Goal: Check status: Verify the current state of an ongoing process or item

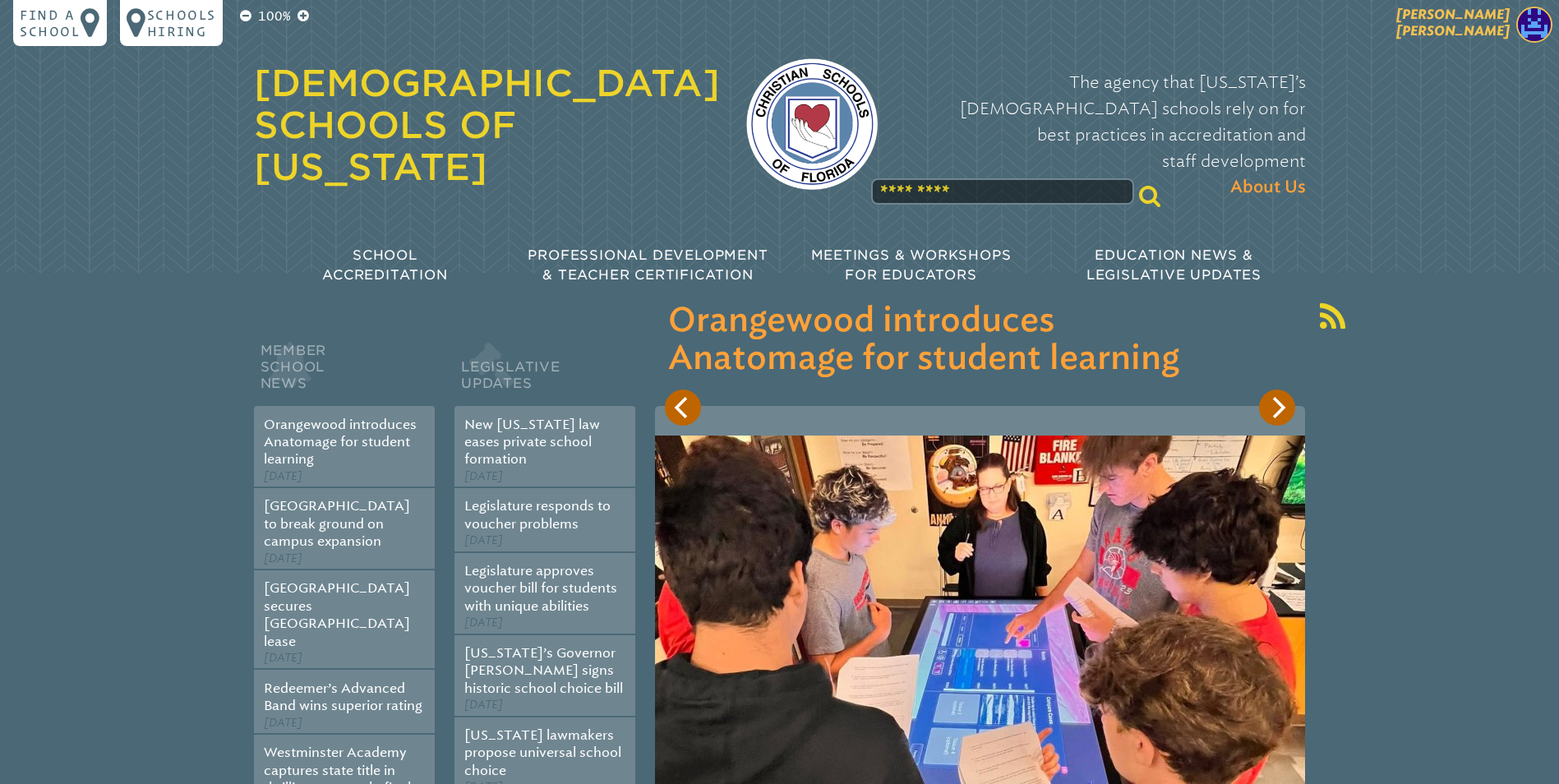
drag, startPoint x: 1535, startPoint y: 24, endPoint x: 1524, endPoint y: 25, distance: 11.0
click at [1535, 24] on img at bounding box center [1534, 24] width 36 height 36
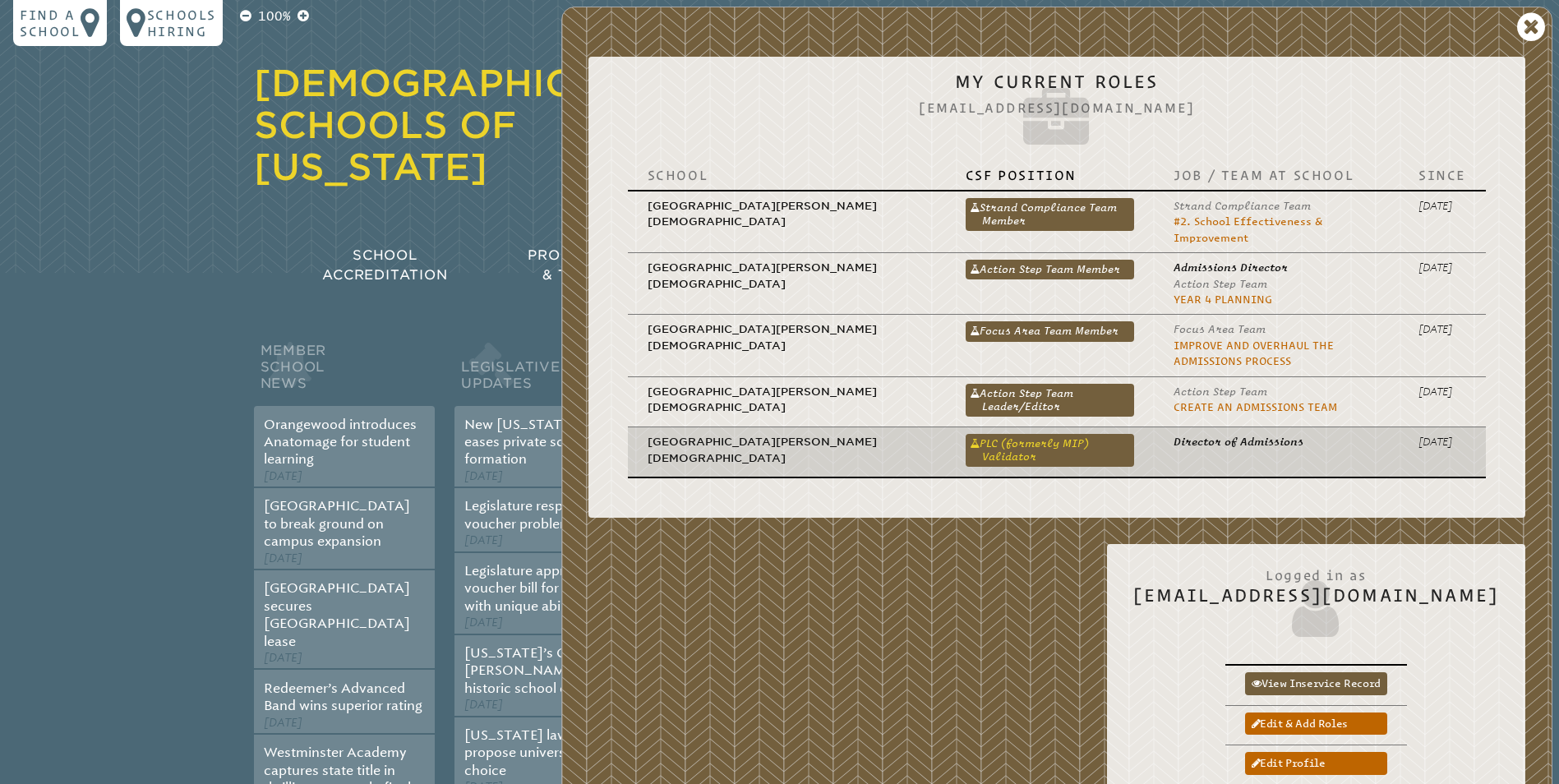
click at [966, 434] on link "PLC (formerly MIP) Validator" at bounding box center [1050, 450] width 169 height 33
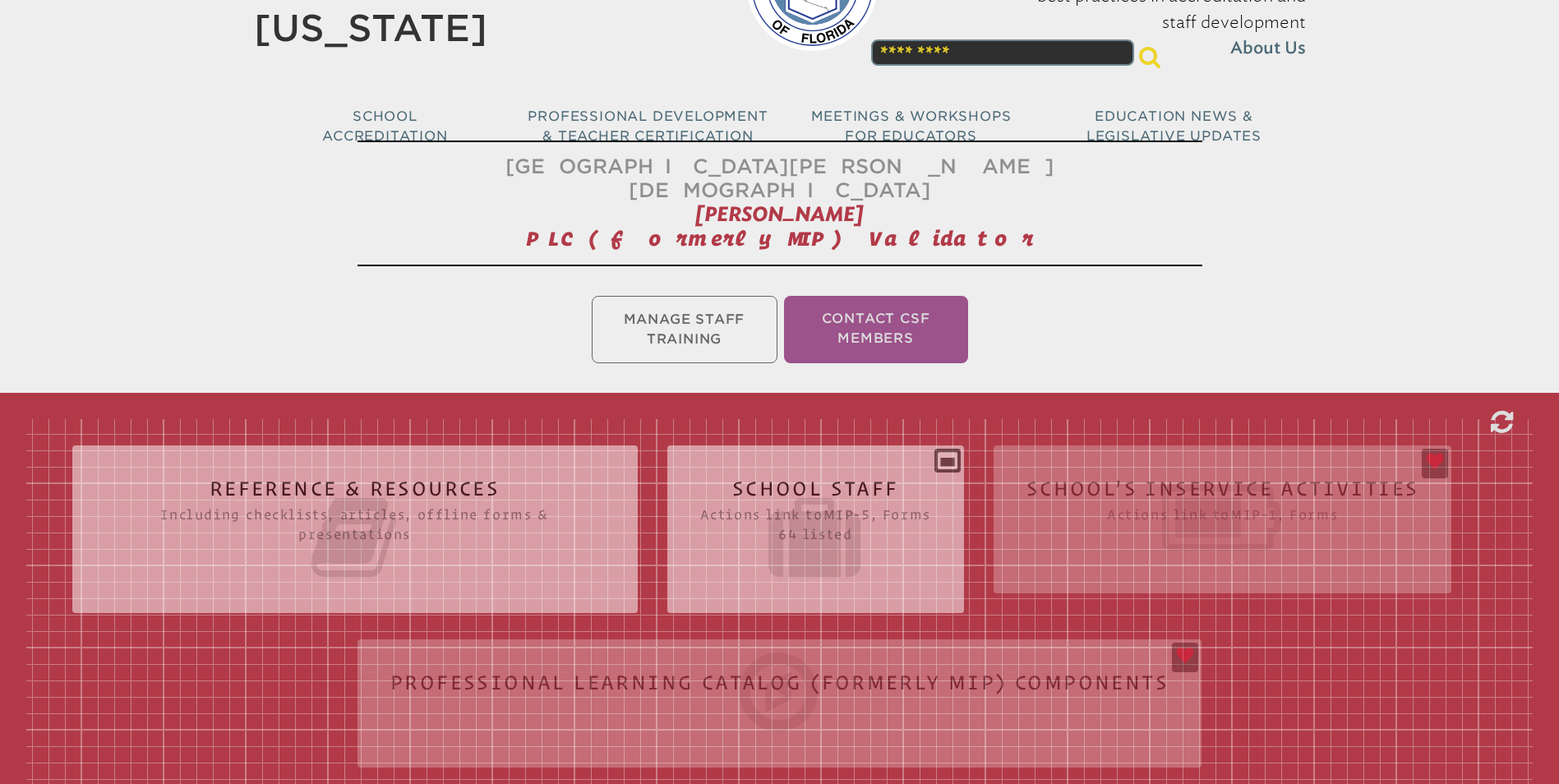
scroll to position [246, 0]
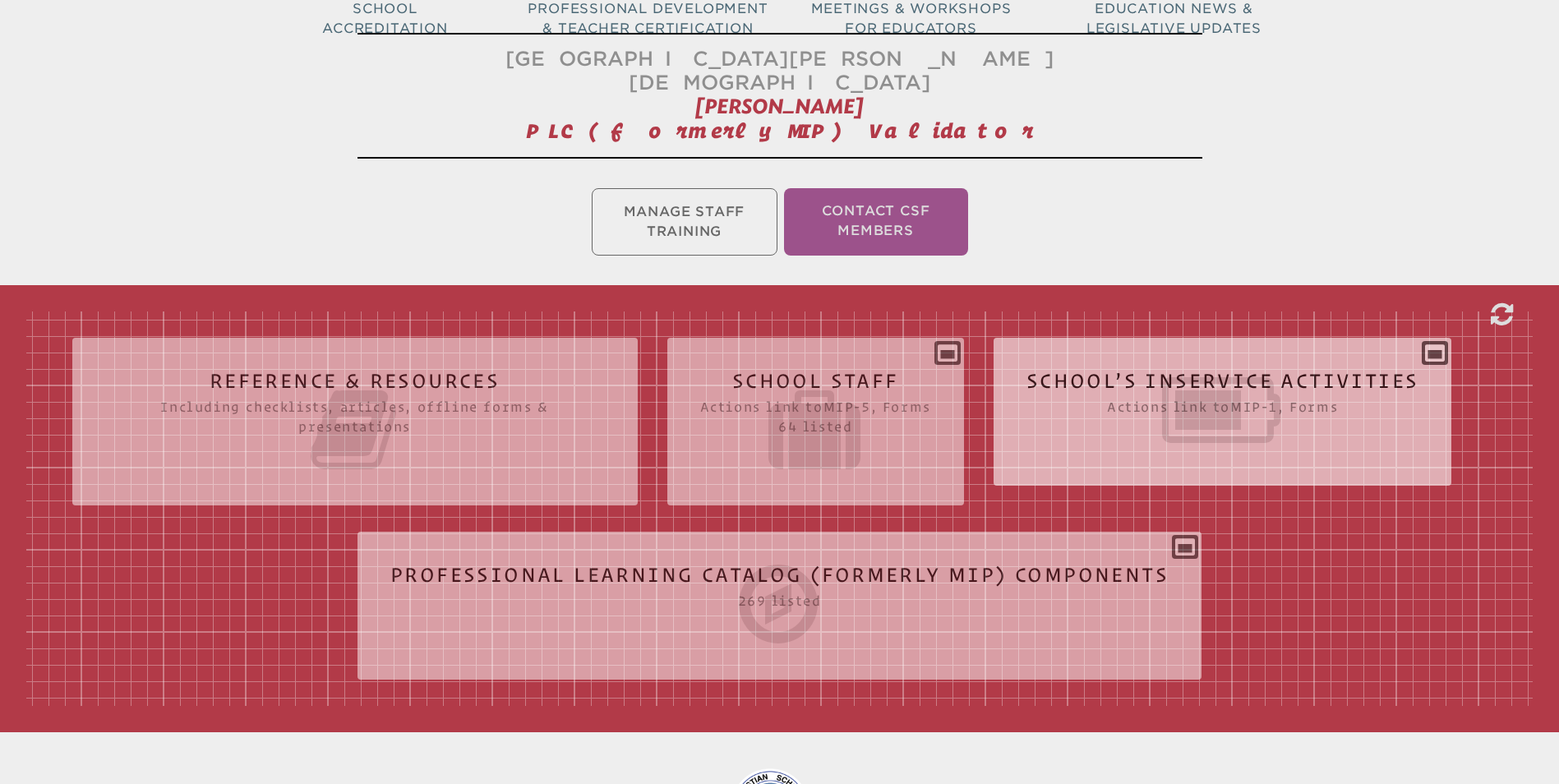
click at [1437, 350] on div "School’s Inservice Activities Actions link to mip-1 , Forms Status Year # Title…" at bounding box center [1222, 405] width 459 height 108
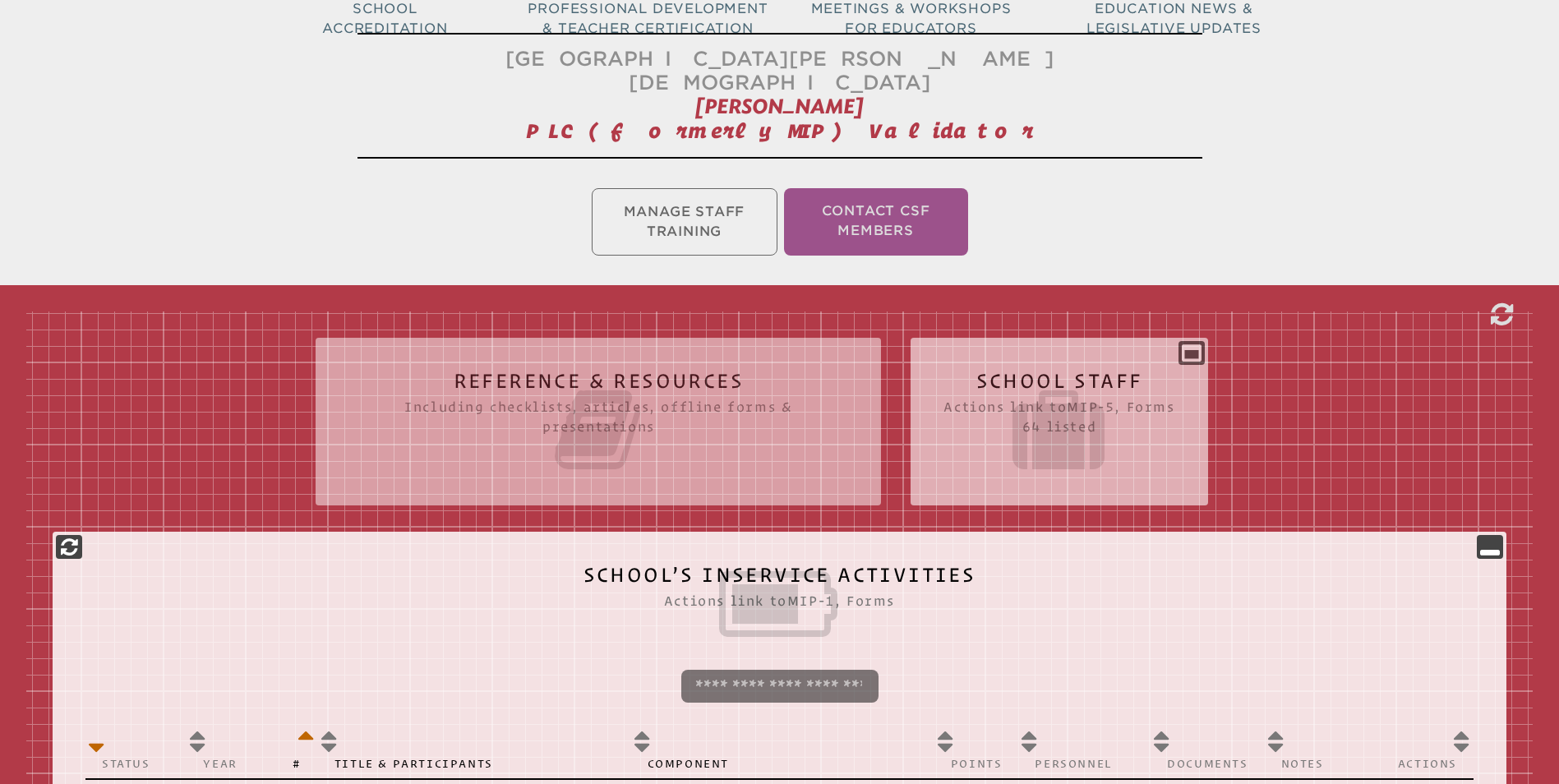
click at [1192, 350] on div "School Staff Actions link to mip-5 , Forms 64 listed Report (for printing & exp…" at bounding box center [1059, 414] width 296 height 128
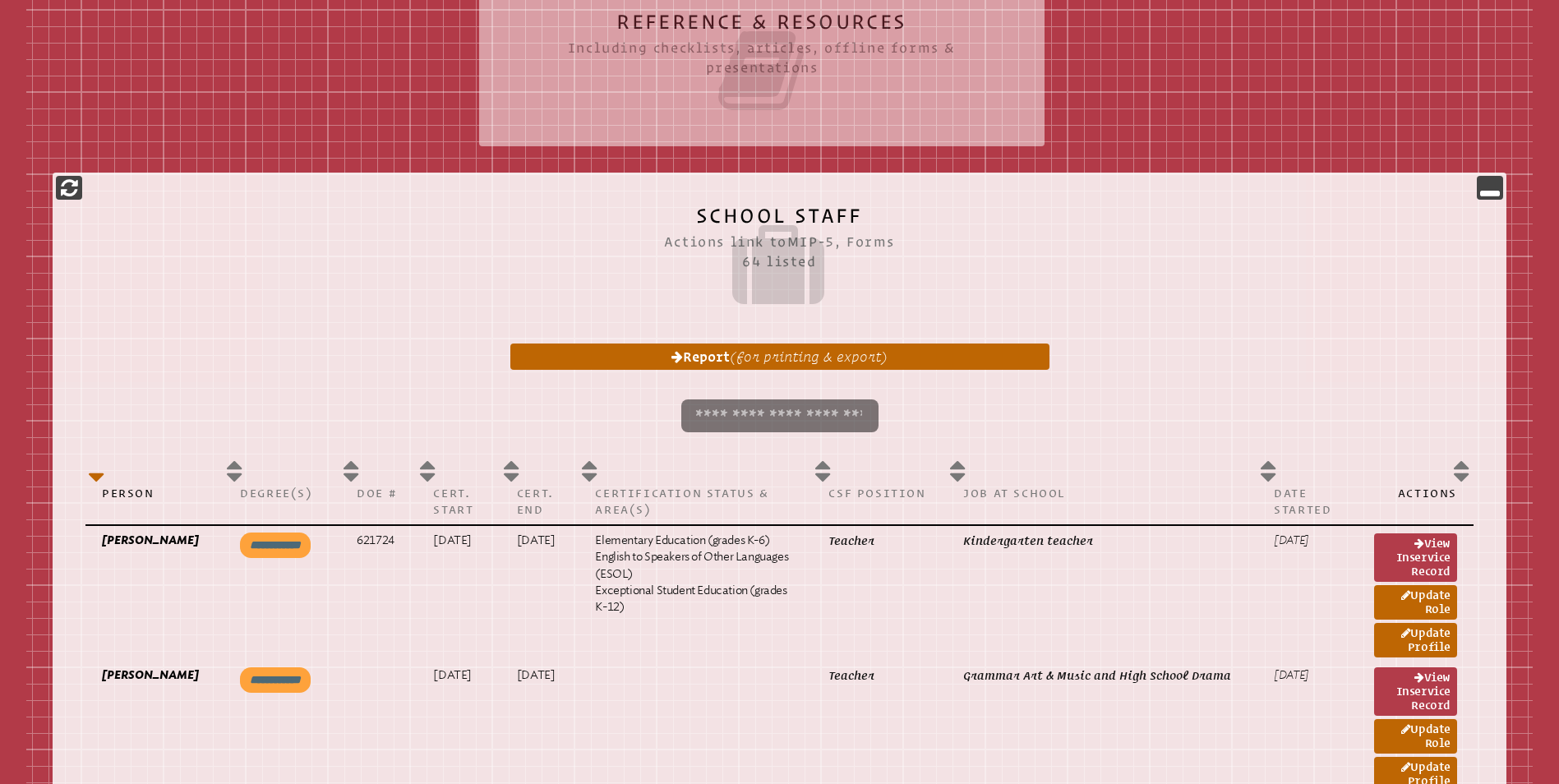
scroll to position [657, 0]
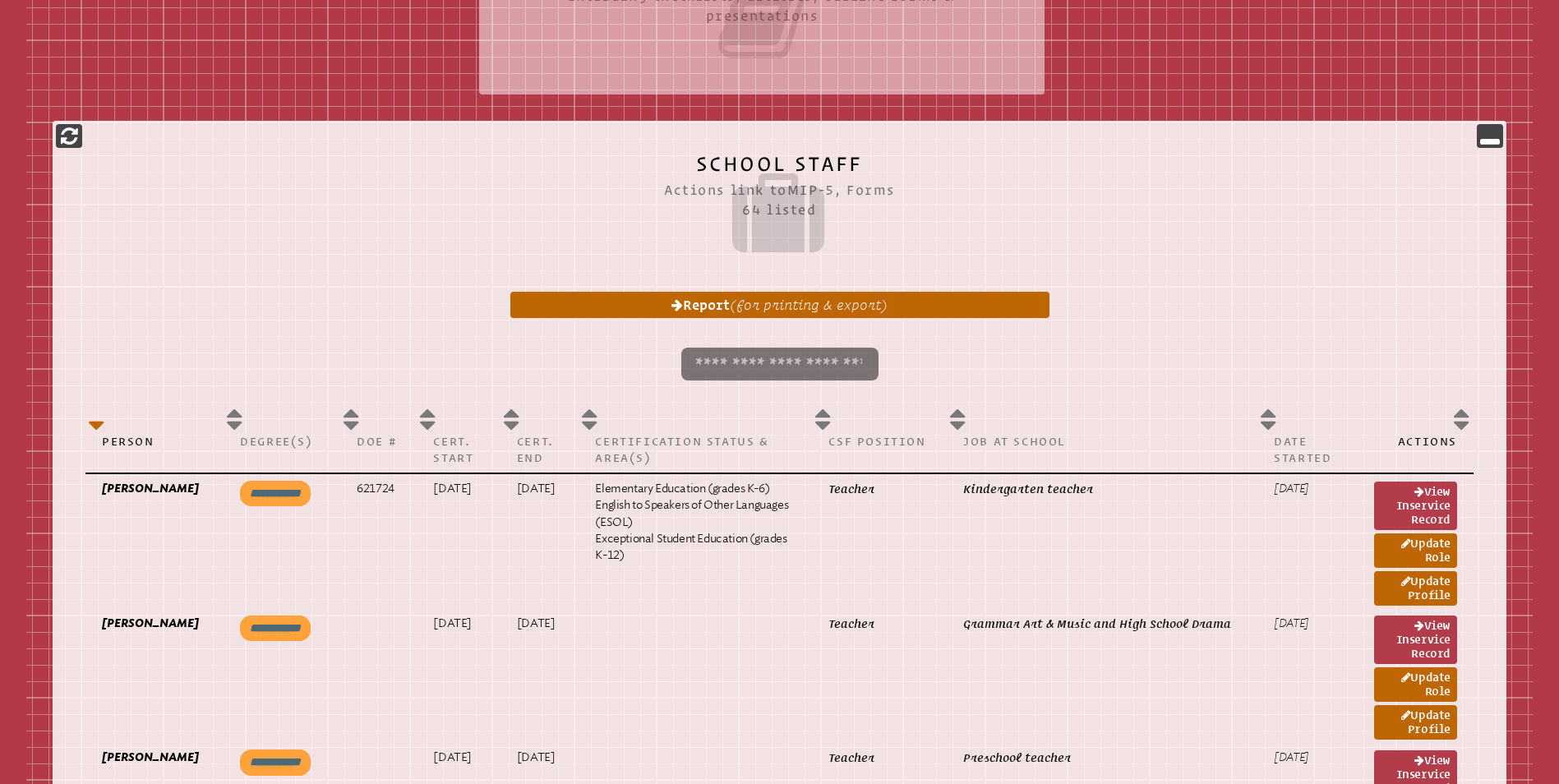
click at [699, 348] on input "search" at bounding box center [780, 364] width 198 height 33
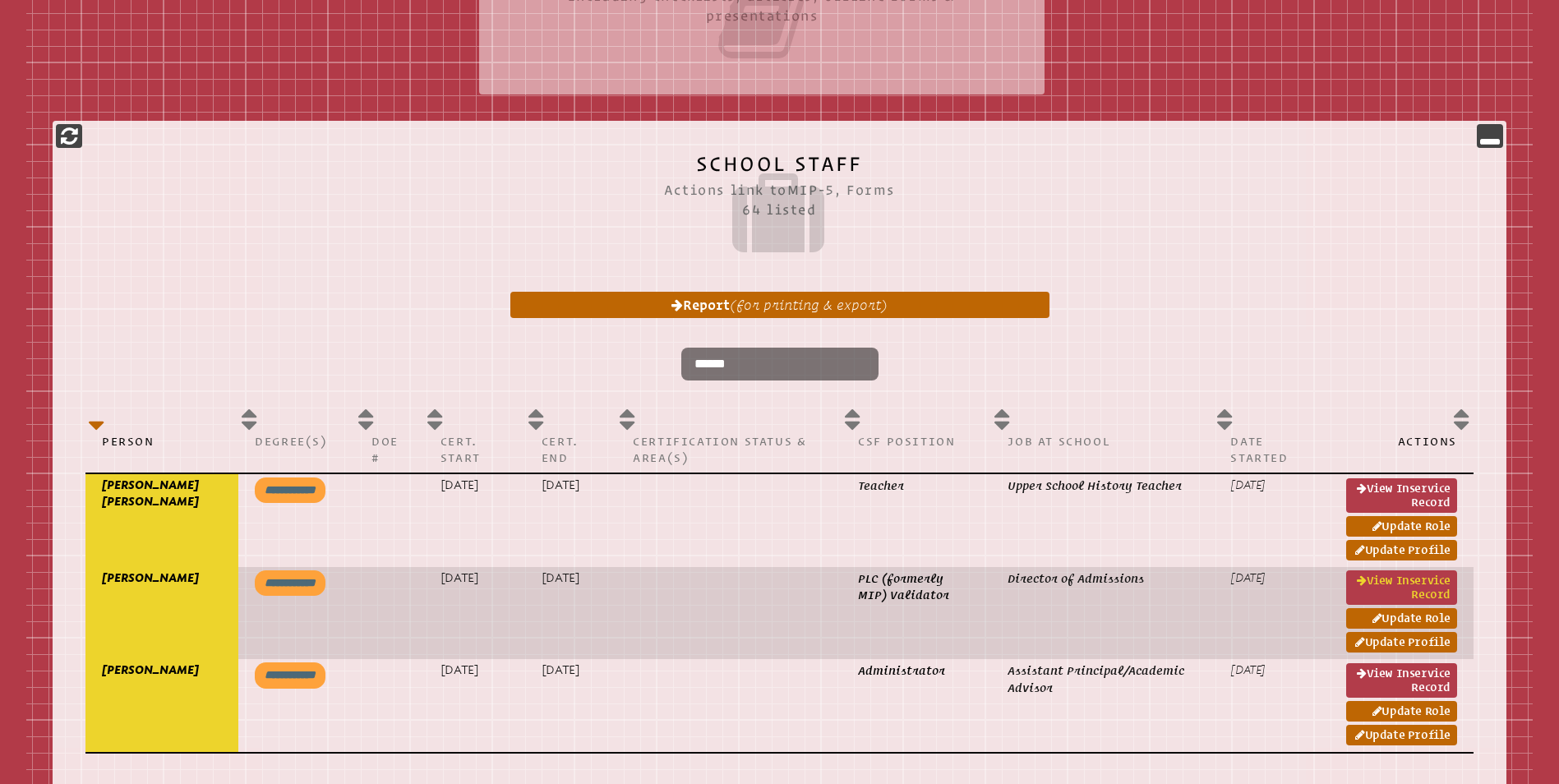
type input "******"
click at [1389, 570] on link "View inservice record" at bounding box center [1402, 586] width 111 height 34
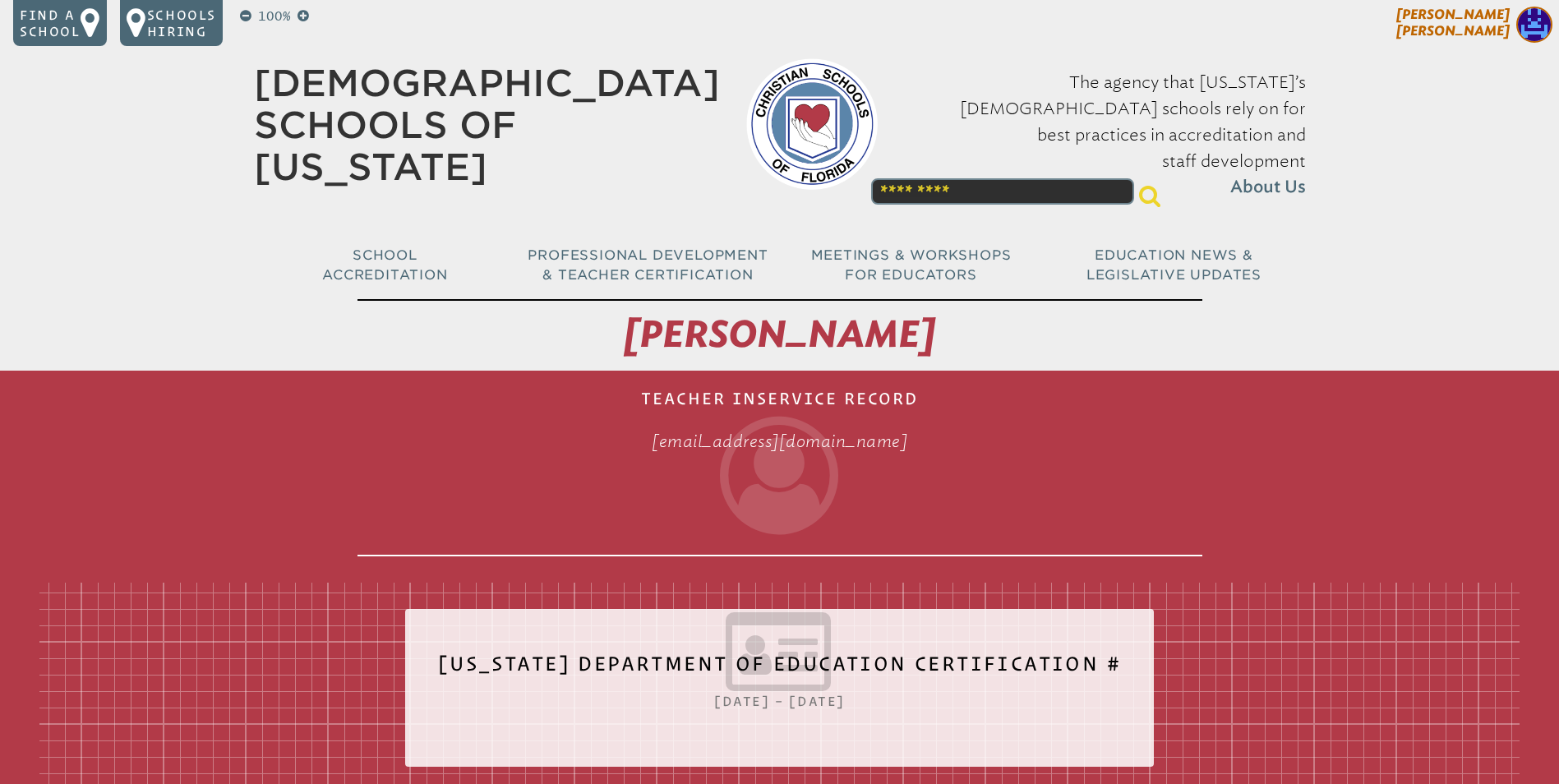
click at [1532, 20] on img at bounding box center [1534, 24] width 36 height 36
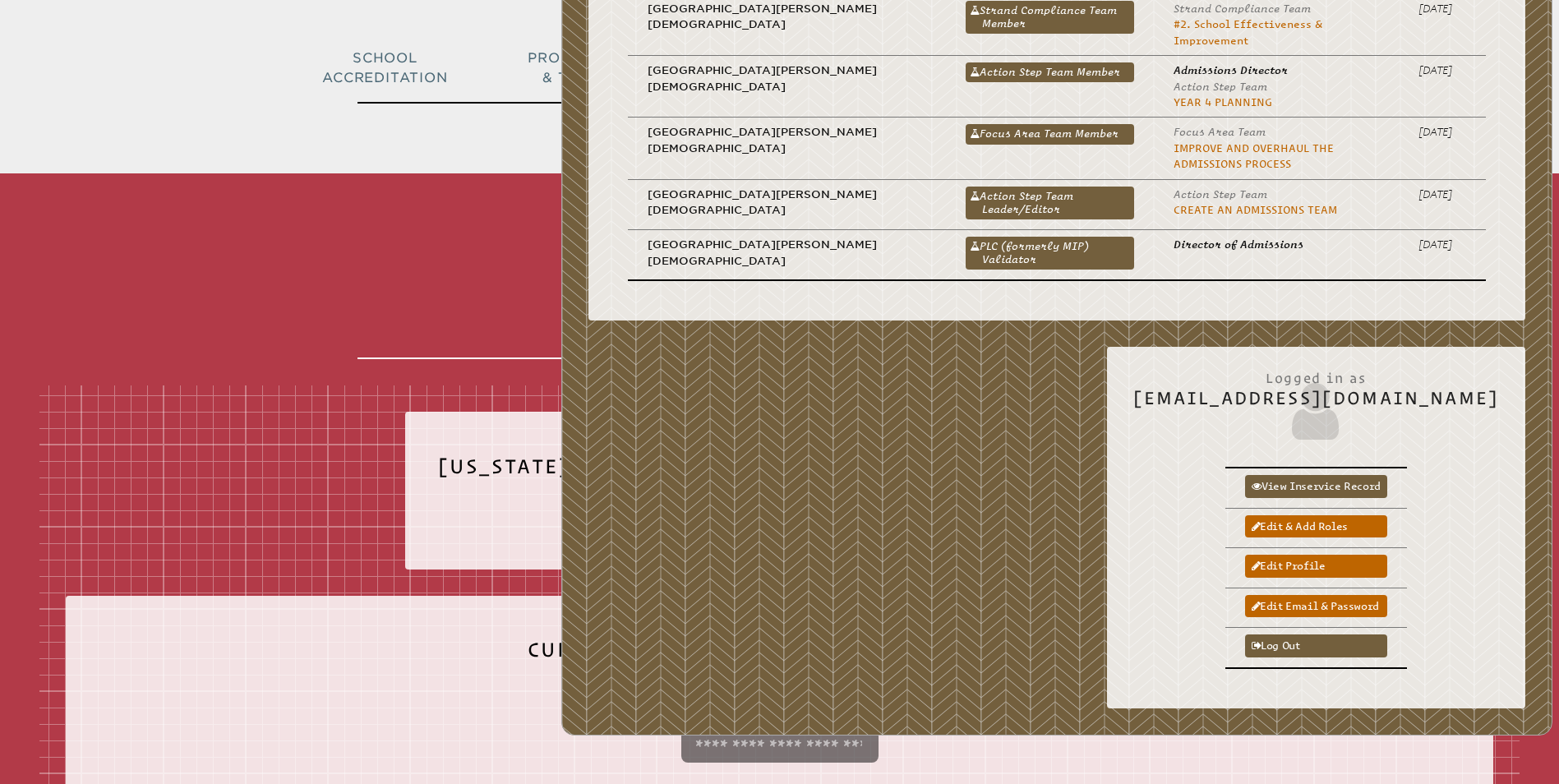
scroll to position [246, 0]
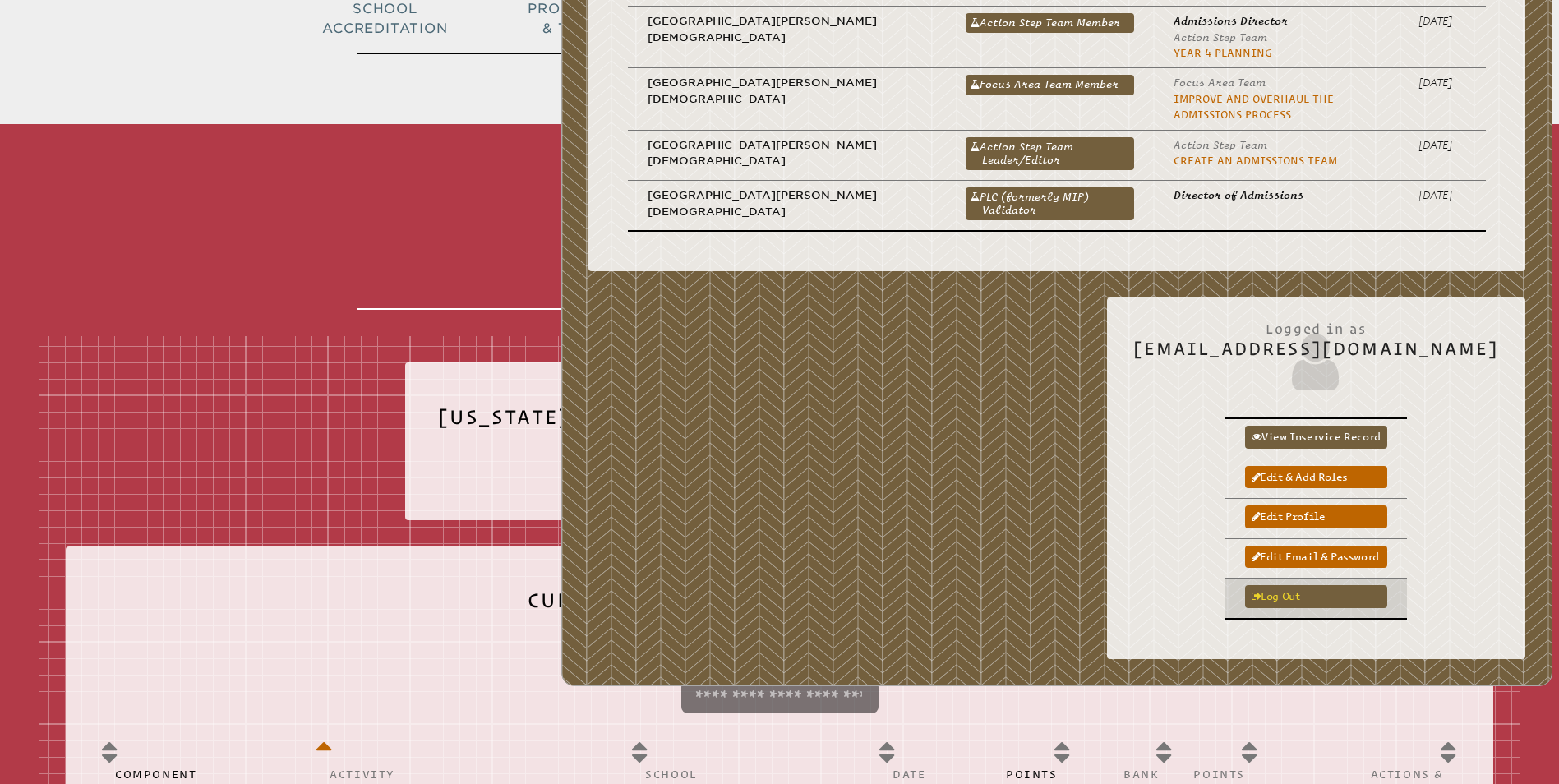
click at [1319, 585] on link "Log out" at bounding box center [1316, 595] width 143 height 22
